Goal: Task Accomplishment & Management: Complete application form

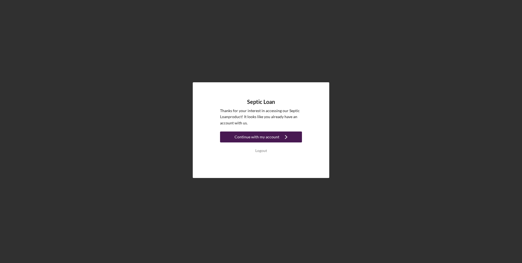
click at [268, 139] on div "Continue with my account" at bounding box center [257, 136] width 45 height 11
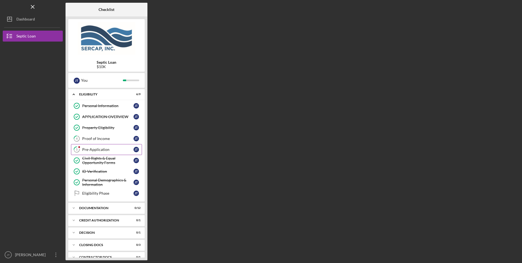
click at [103, 149] on div "Pre-Application" at bounding box center [107, 149] width 51 height 4
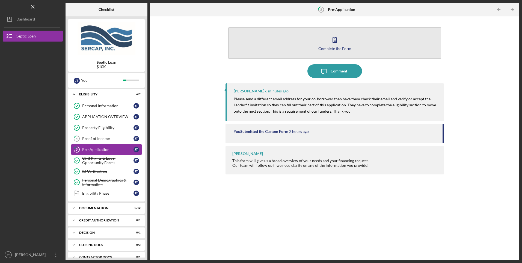
click at [329, 46] on div "Complete the Form" at bounding box center [335, 48] width 33 height 4
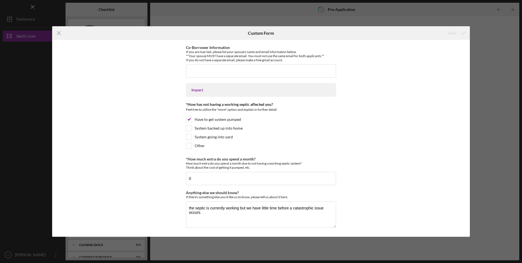
scroll to position [376, 0]
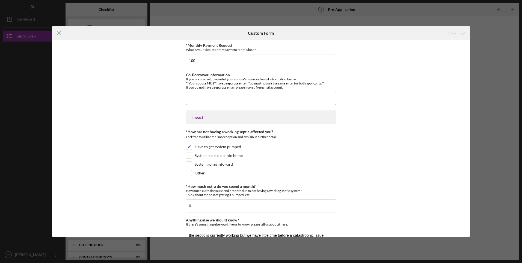
click at [236, 102] on input "Co-Borrower Information" at bounding box center [261, 98] width 150 height 13
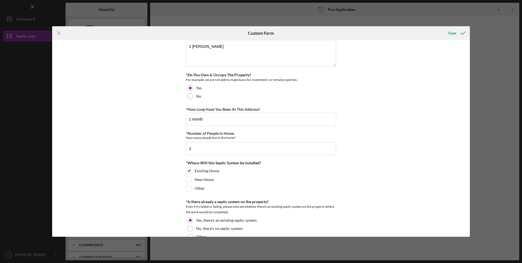
scroll to position [0, 0]
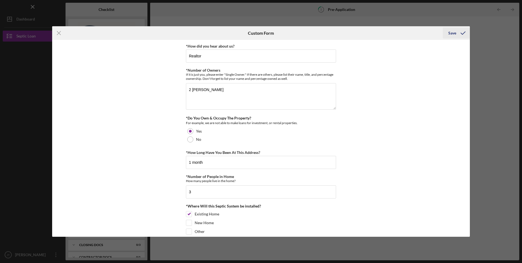
type input "[PERSON_NAME] and her email is [EMAIL_ADDRESS][DOMAIN_NAME]"
click at [452, 34] on div "Save" at bounding box center [453, 33] width 8 height 11
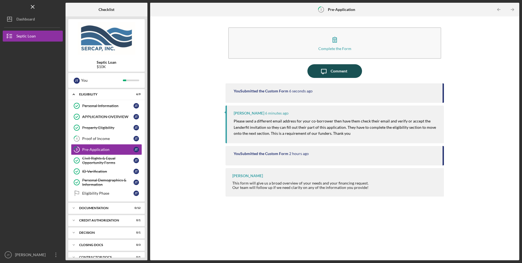
click at [330, 75] on icon "Icon/Message" at bounding box center [324, 71] width 14 height 14
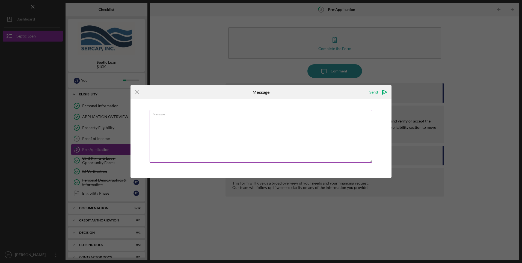
click at [191, 131] on textarea "Message" at bounding box center [261, 136] width 223 height 53
type textarea "added email it is [EMAIL_ADDRESS][DOMAIN_NAME]"
click at [376, 92] on div "Send" at bounding box center [374, 92] width 8 height 11
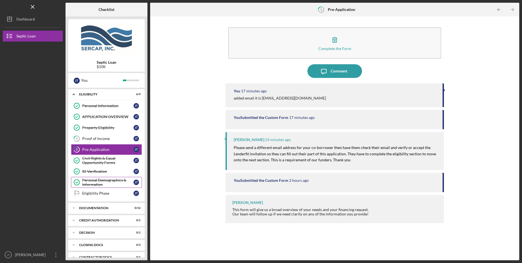
scroll to position [20, 0]
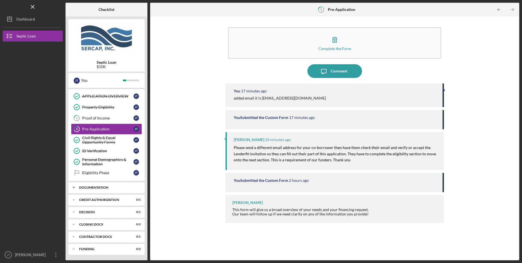
click at [78, 189] on icon "Icon/Expander" at bounding box center [73, 187] width 11 height 11
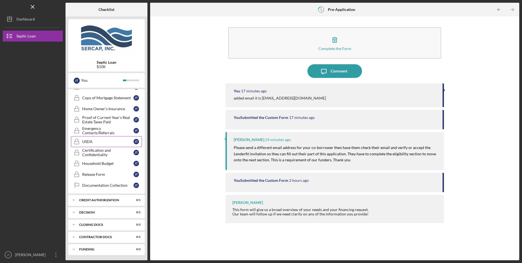
scroll to position [155, 0]
click at [93, 200] on div "CREDIT AUTHORIZATION" at bounding box center [108, 199] width 59 height 3
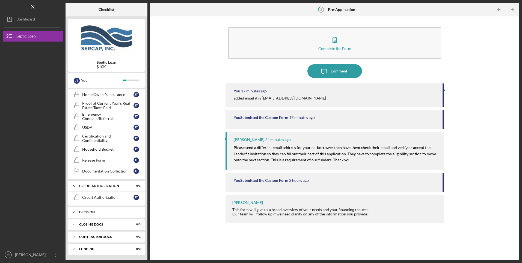
click at [84, 209] on div "Icon/Expander Decision 0 / 1" at bounding box center [106, 212] width 76 height 11
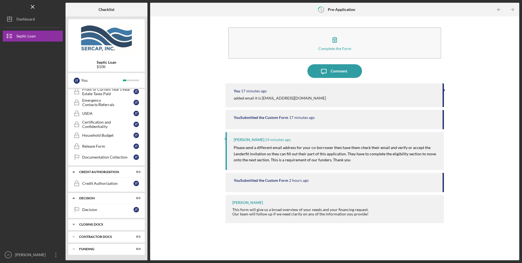
click at [88, 225] on div "CLOSING DOCS" at bounding box center [108, 224] width 59 height 3
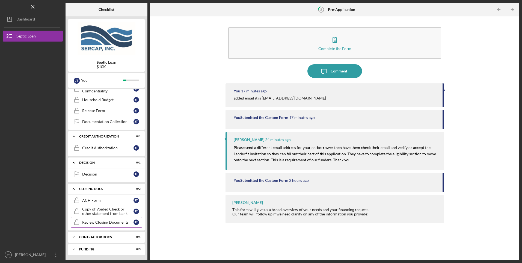
scroll to position [218, 0]
click at [87, 236] on div "Contractor Docs" at bounding box center [108, 236] width 59 height 3
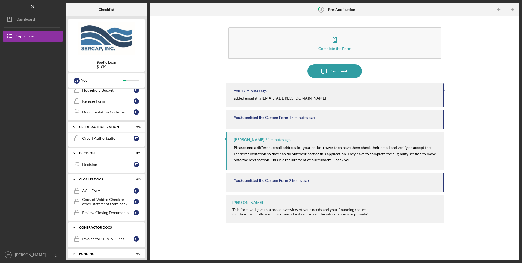
scroll to position [232, 0]
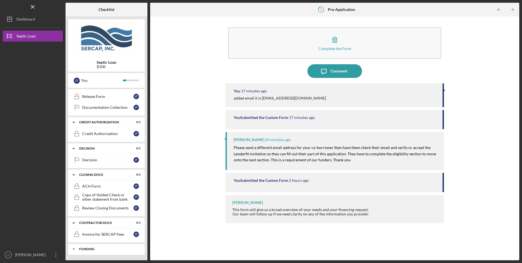
click at [87, 252] on div "Icon/Expander Funding 0 / 3" at bounding box center [106, 248] width 76 height 11
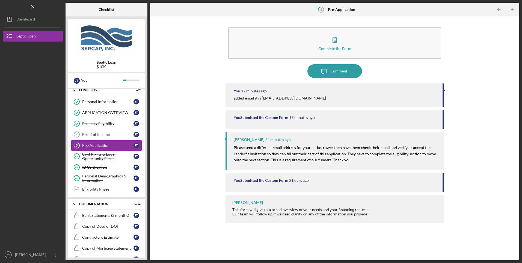
scroll to position [0, 0]
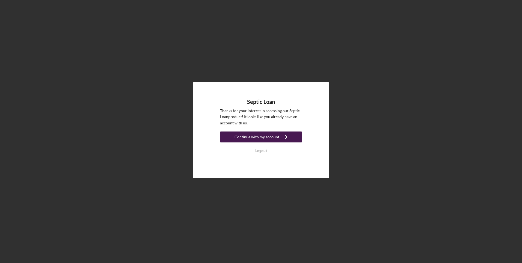
click at [249, 139] on div "Continue with my account" at bounding box center [257, 136] width 45 height 11
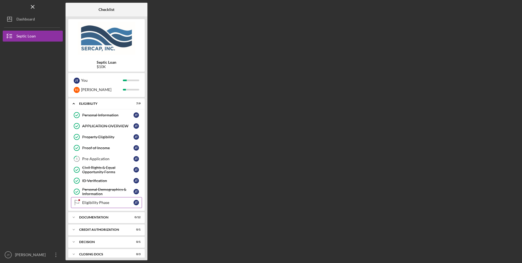
click at [84, 206] on link "Eligibility Phase Eligibility Phase J T" at bounding box center [106, 202] width 71 height 11
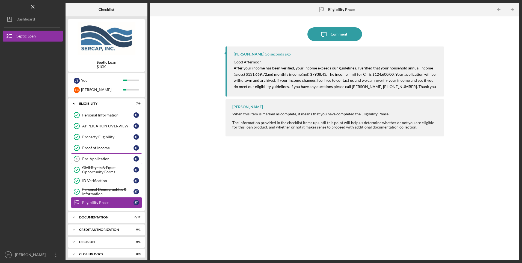
click at [97, 159] on div "Pre-Application" at bounding box center [107, 159] width 51 height 4
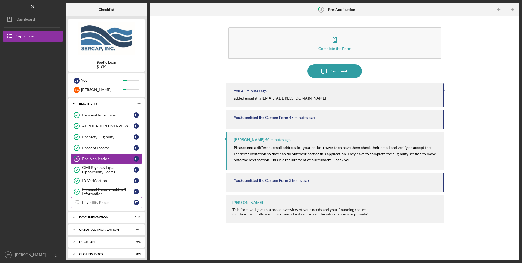
click at [84, 203] on div "Eligibility Phase" at bounding box center [107, 202] width 51 height 4
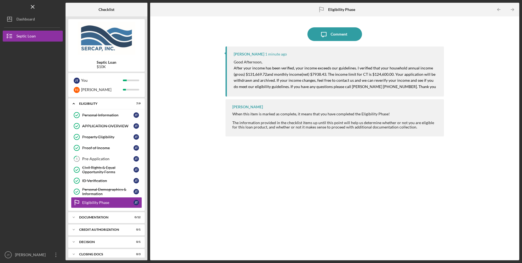
click at [193, 39] on div "Icon/Message Comment Erica Jenkins 1 minute ago Good Afternoon, After your inco…" at bounding box center [335, 138] width 364 height 238
